Goal: Information Seeking & Learning: Learn about a topic

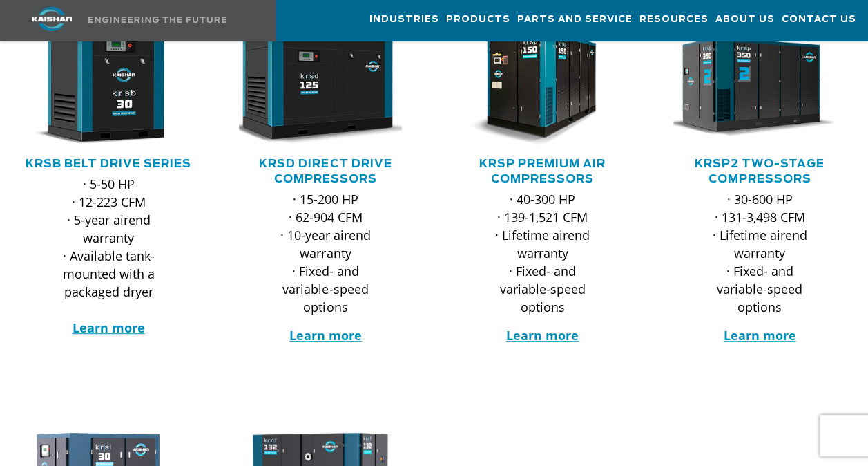
scroll to position [322, 0]
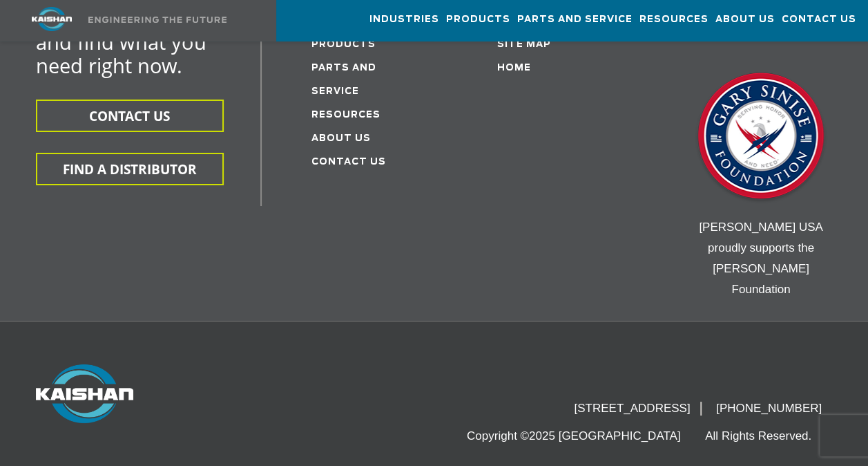
scroll to position [5021, 0]
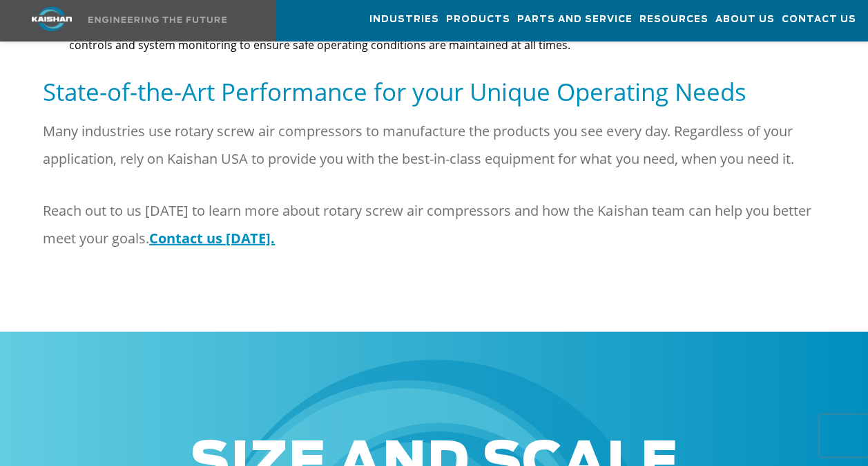
scroll to position [1805, 0]
